Goal: Obtain resource: Download file/media

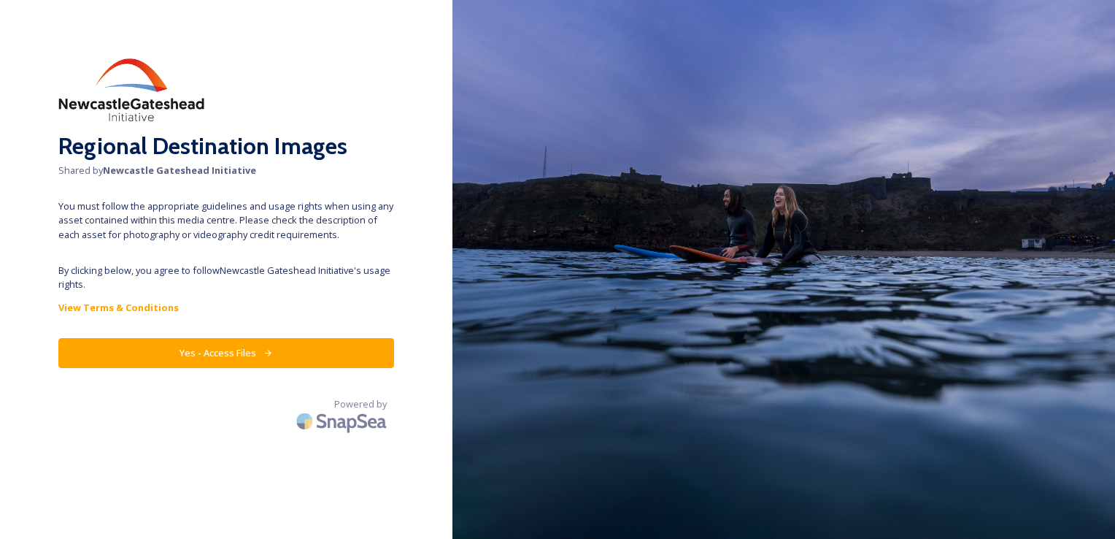
click at [180, 348] on button "Yes - Access Files" at bounding box center [226, 353] width 336 height 30
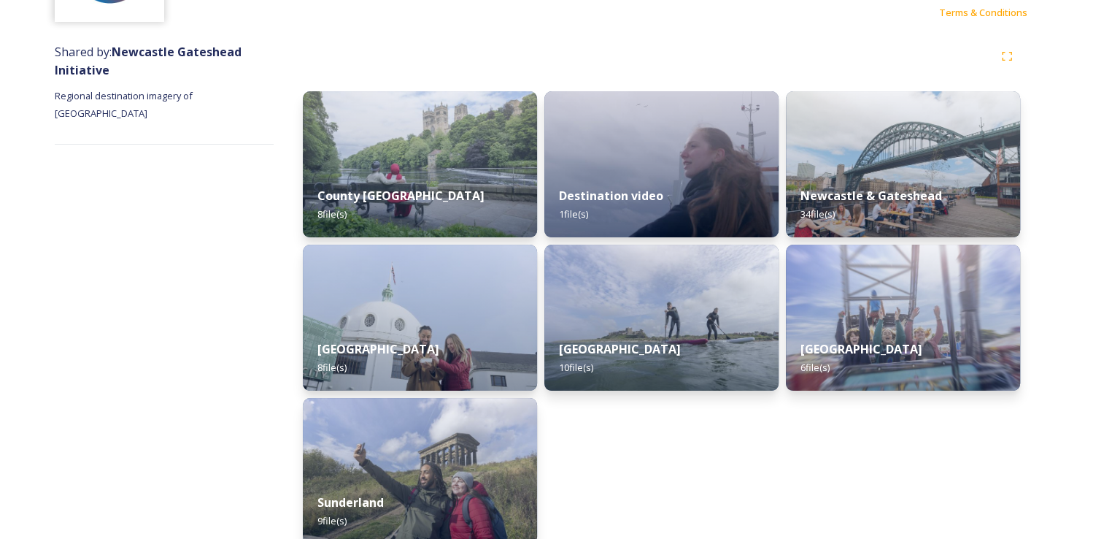
scroll to position [161, 0]
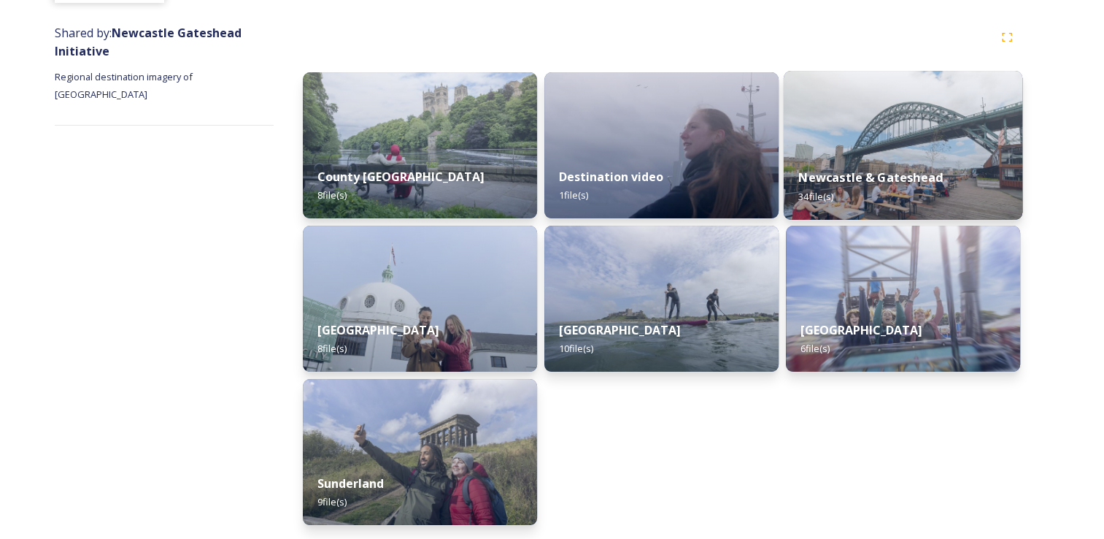
click at [816, 197] on span "34 file(s)" at bounding box center [816, 195] width 35 height 13
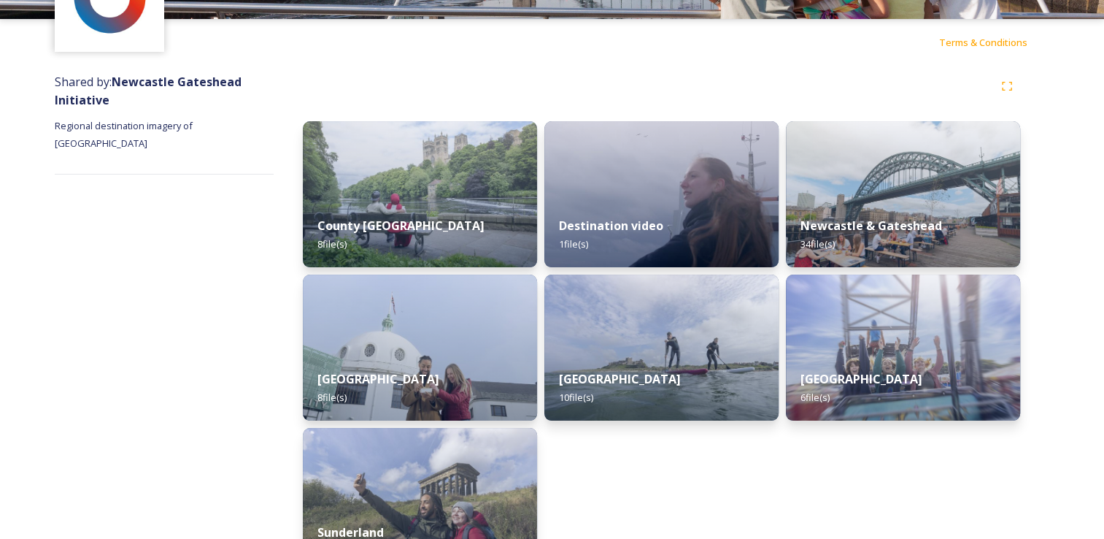
scroll to position [161, 0]
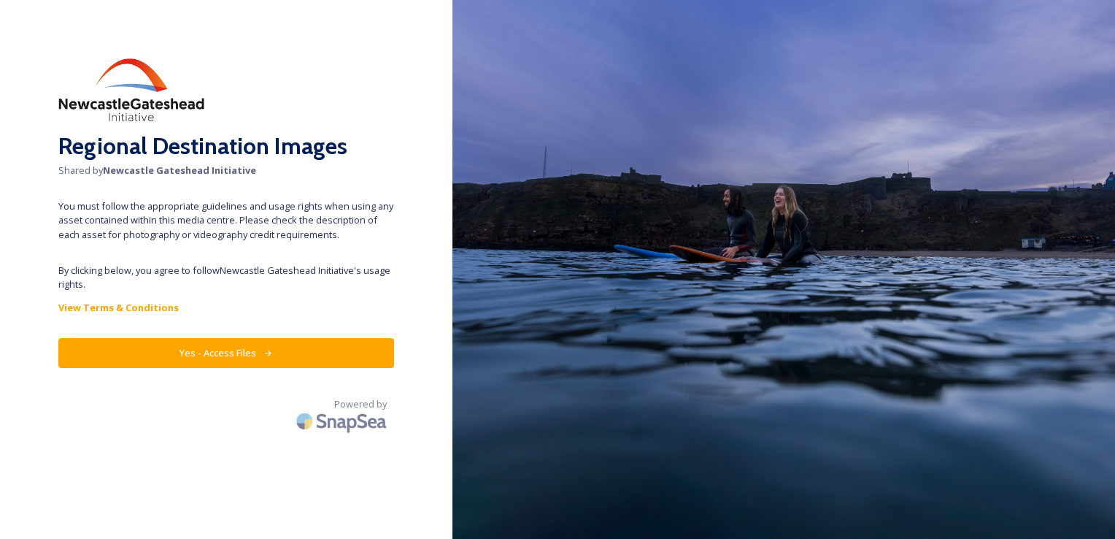
click at [261, 355] on button "Yes - Access Files" at bounding box center [226, 353] width 336 height 30
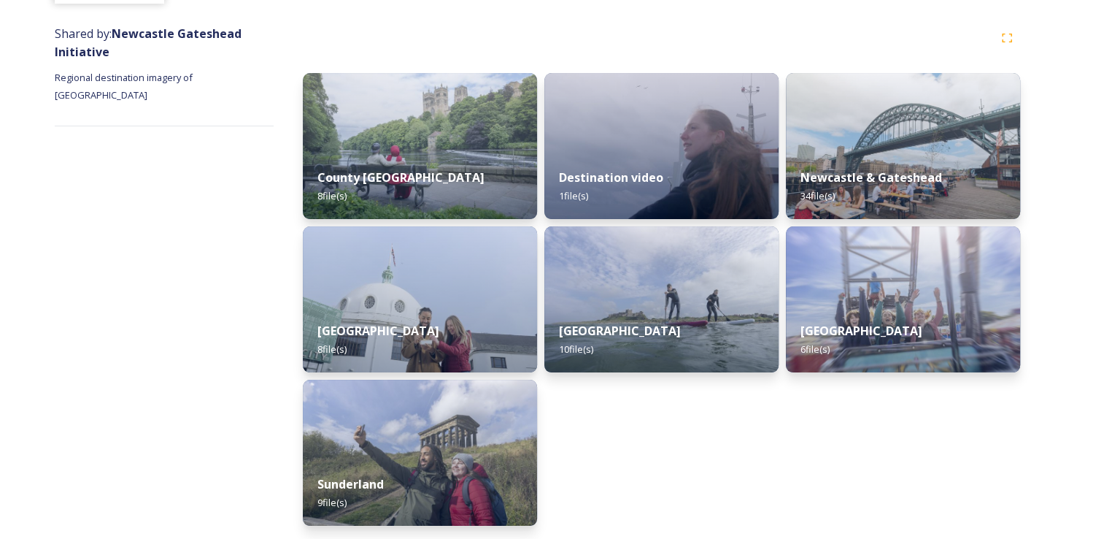
scroll to position [161, 0]
click at [1004, 44] on div "Expand" at bounding box center [1007, 38] width 26 height 26
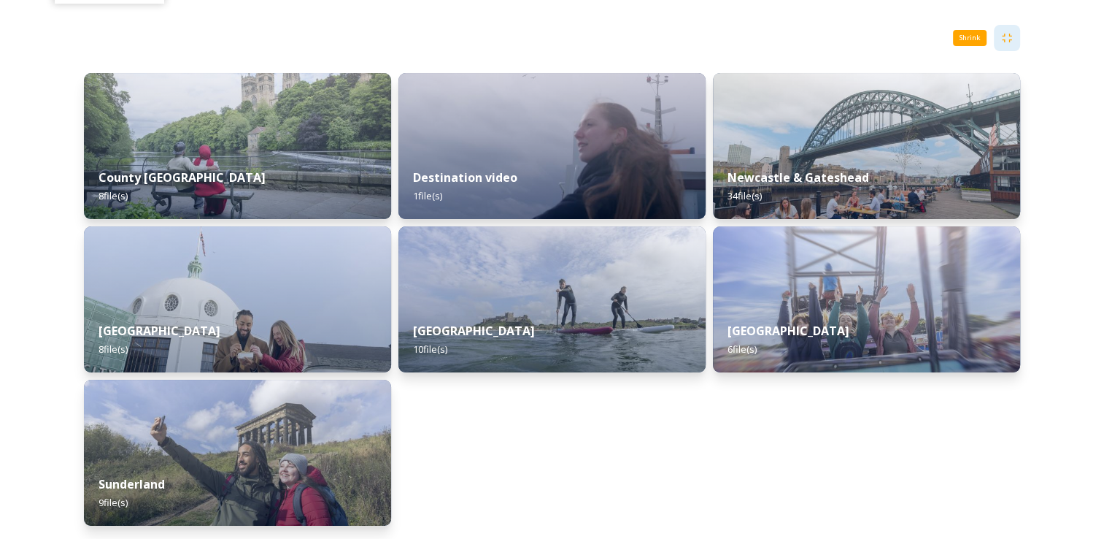
click at [1004, 44] on div "Shrink" at bounding box center [1007, 38] width 26 height 26
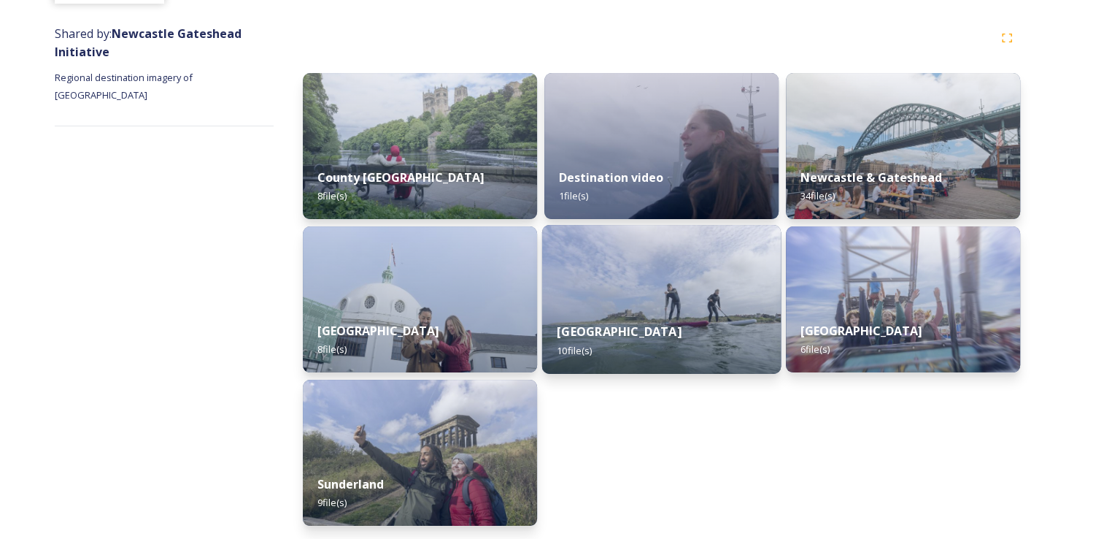
click at [579, 352] on span "10 file(s)" at bounding box center [574, 349] width 35 height 13
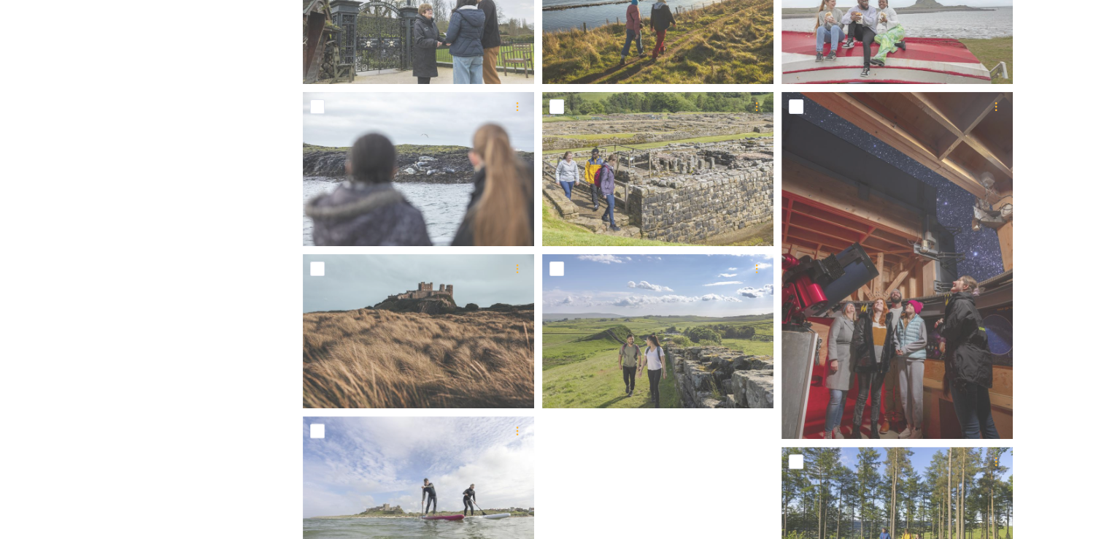
scroll to position [341, 0]
